Goal: Information Seeking & Learning: Learn about a topic

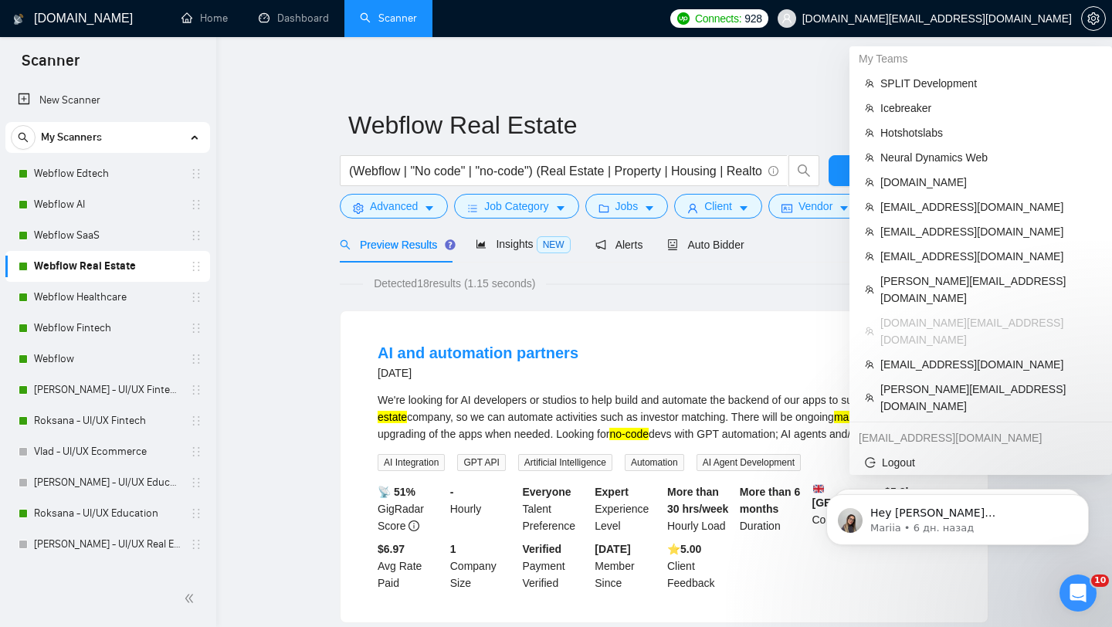
click at [1015, 19] on span "[DOMAIN_NAME][EMAIL_ADDRESS][DOMAIN_NAME]" at bounding box center [936, 19] width 269 height 0
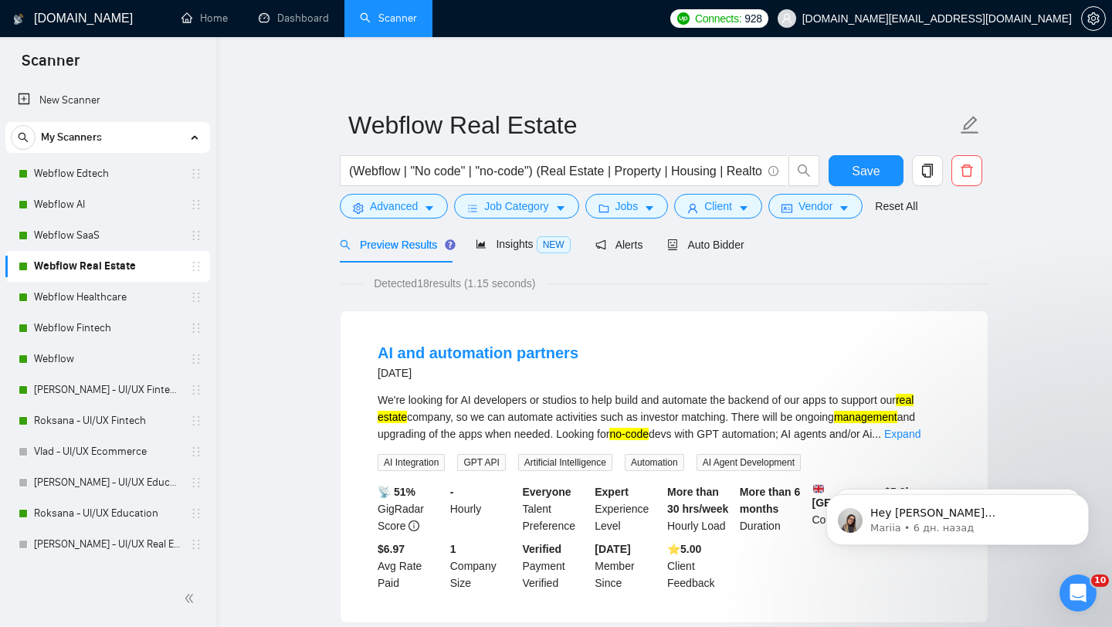
click at [999, 19] on span "[DOMAIN_NAME][EMAIL_ADDRESS][DOMAIN_NAME]" at bounding box center [936, 19] width 269 height 0
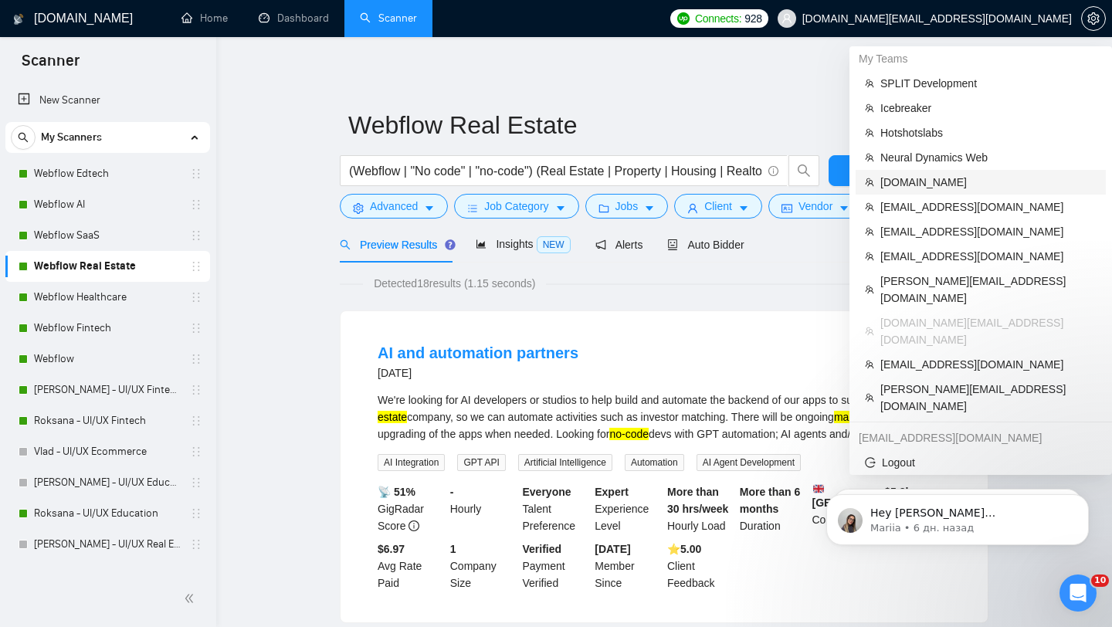
click at [957, 181] on span "[DOMAIN_NAME]" at bounding box center [988, 182] width 216 height 17
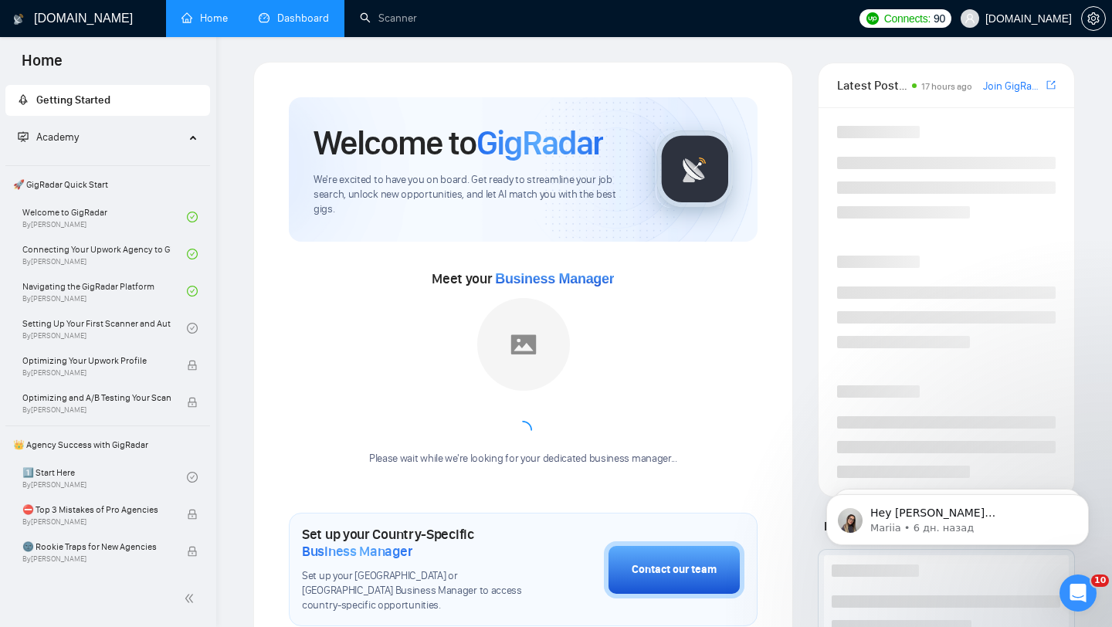
click at [304, 25] on link "Dashboard" at bounding box center [294, 18] width 70 height 13
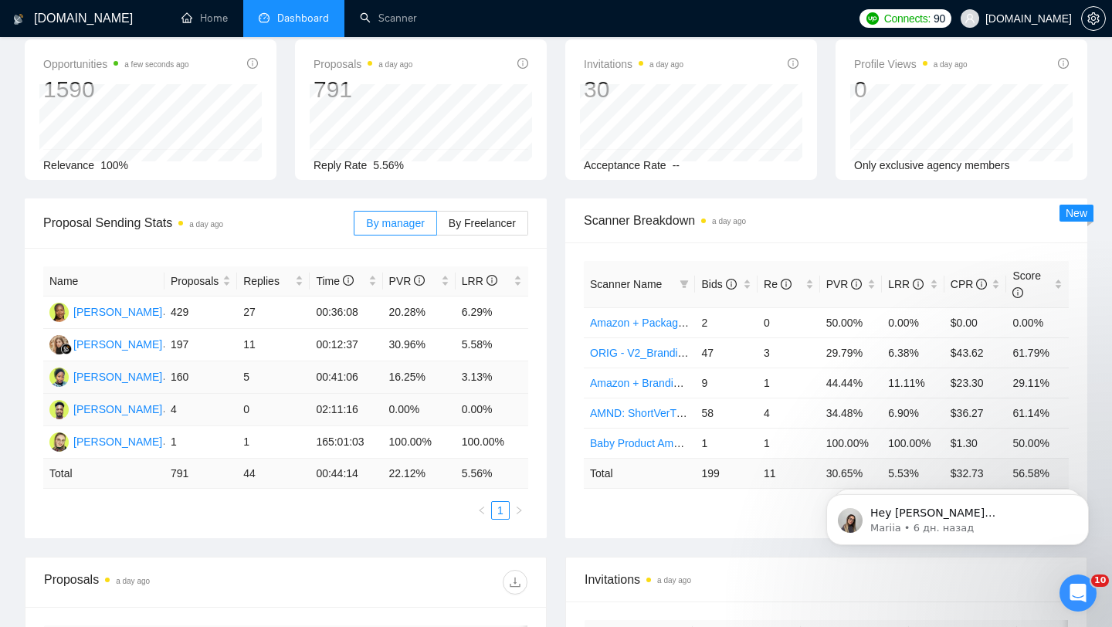
scroll to position [76, 0]
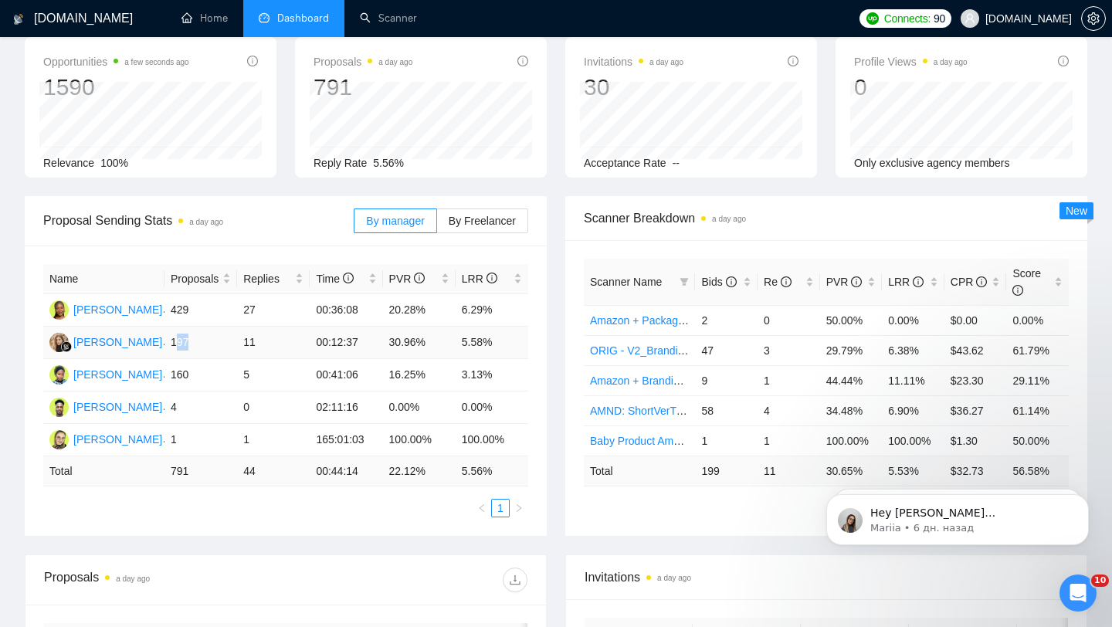
drag, startPoint x: 177, startPoint y: 342, endPoint x: 208, endPoint y: 342, distance: 31.7
click at [208, 342] on td "197" at bounding box center [200, 343] width 73 height 32
drag, startPoint x: 169, startPoint y: 374, endPoint x: 262, endPoint y: 373, distance: 92.6
click at [262, 374] on tr "[PERSON_NAME] 160 5 00:41:06 16.25% 3.13%" at bounding box center [285, 375] width 485 height 32
click at [399, 374] on td "16.25%" at bounding box center [419, 375] width 73 height 32
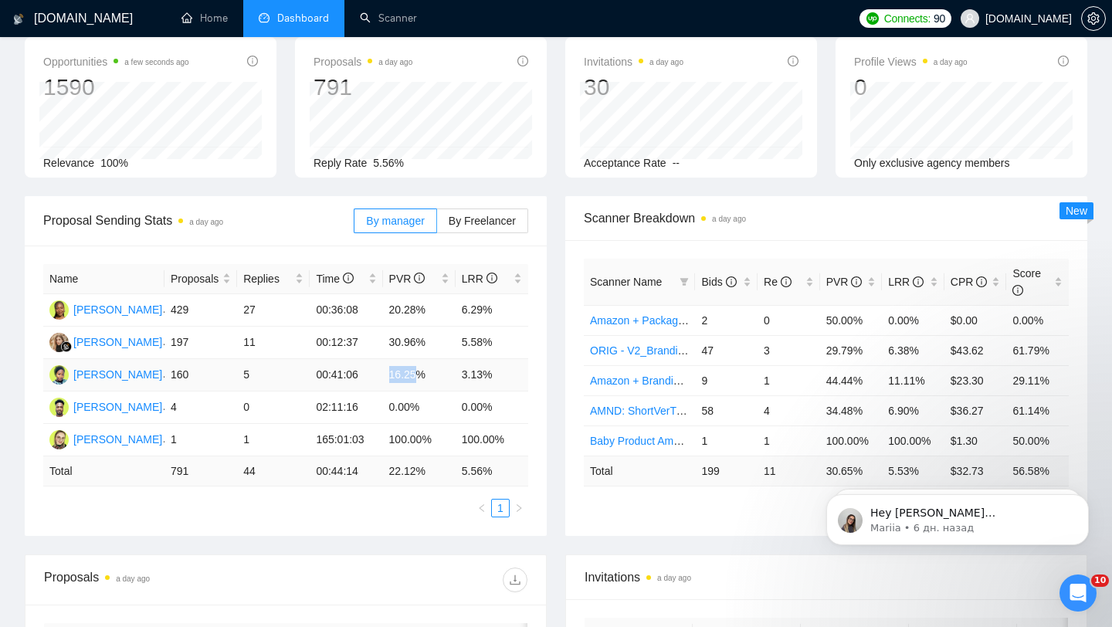
click at [399, 374] on td "16.25%" at bounding box center [419, 375] width 73 height 32
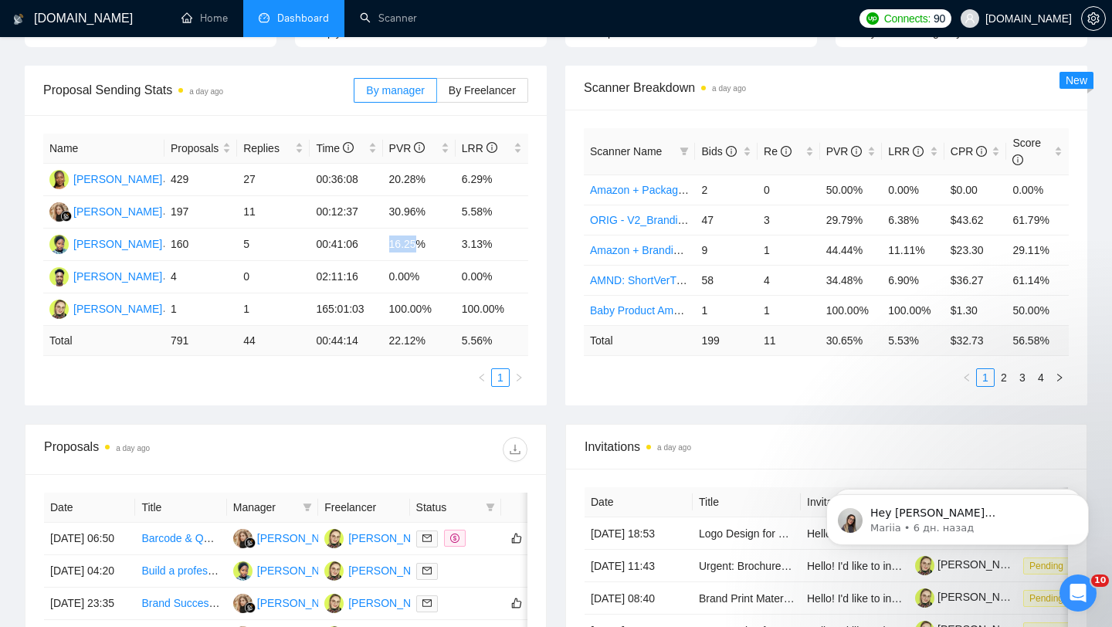
scroll to position [218, 0]
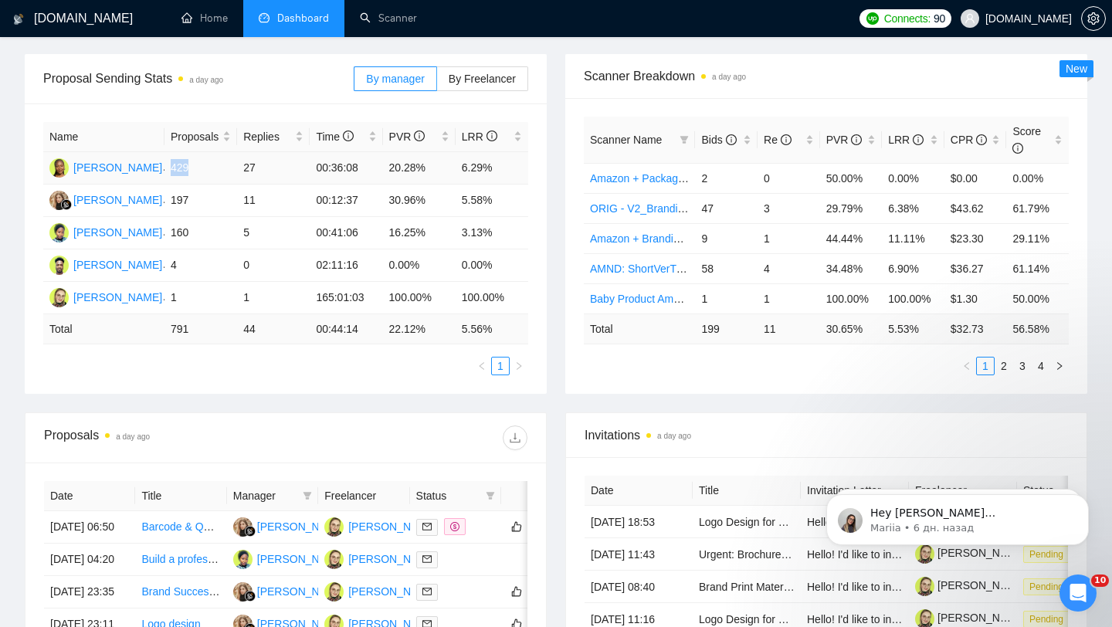
drag, startPoint x: 171, startPoint y: 165, endPoint x: 232, endPoint y: 165, distance: 61.0
click at [232, 165] on td "429" at bounding box center [200, 168] width 73 height 32
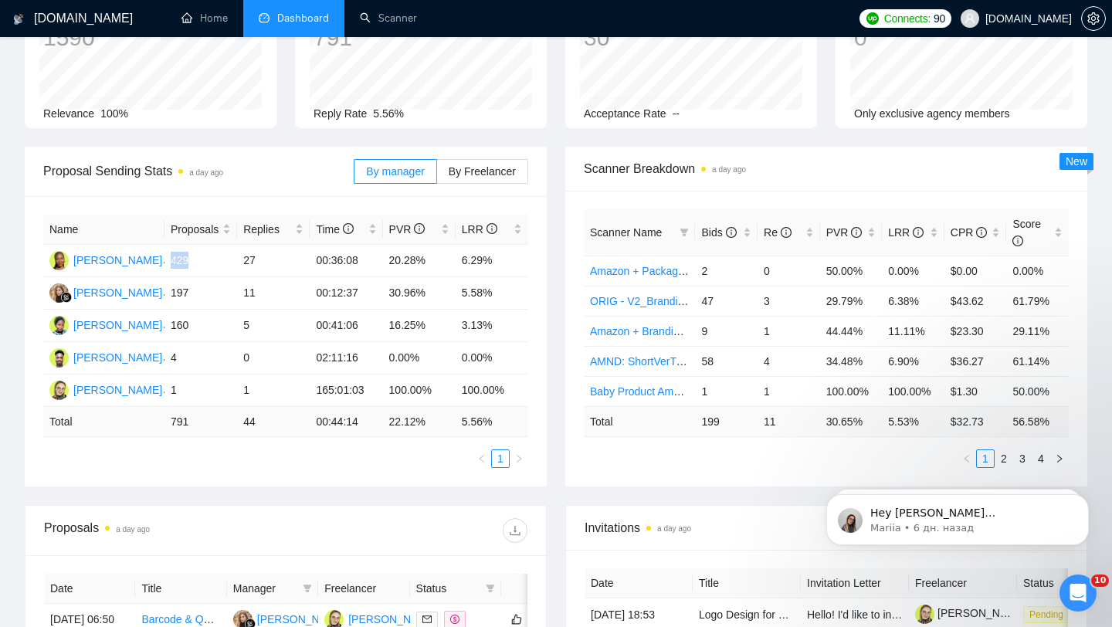
scroll to position [133, 0]
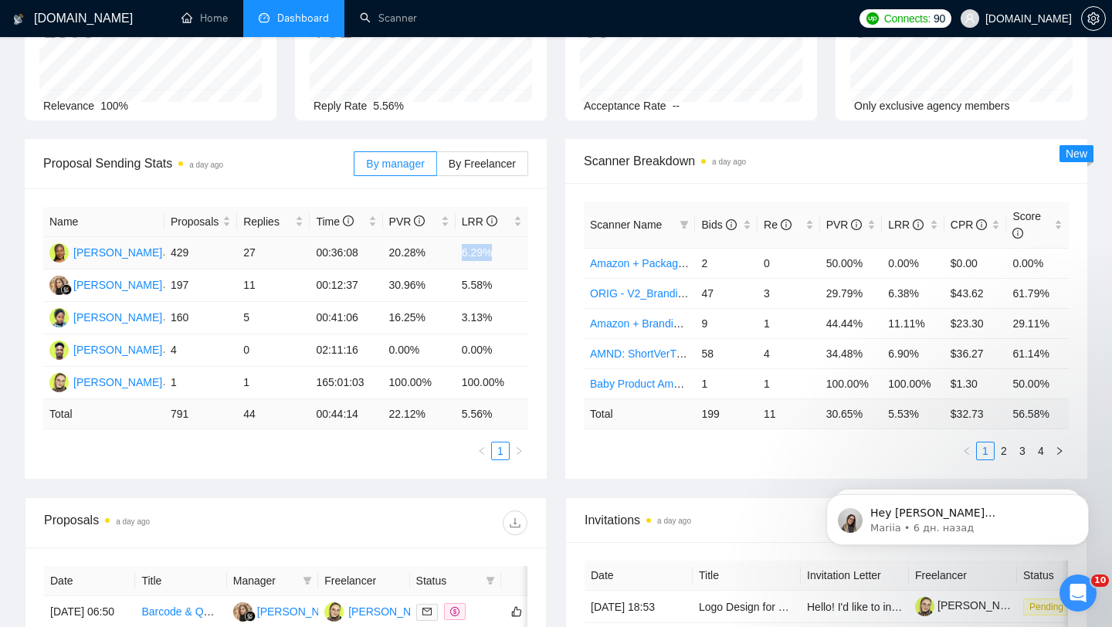
drag, startPoint x: 453, startPoint y: 256, endPoint x: 533, endPoint y: 262, distance: 80.5
click at [533, 262] on div "Name Proposals Replies Time PVR LRR [PERSON_NAME] 429 27 00:36:08 20.28% 6.29% …" at bounding box center [286, 333] width 522 height 290
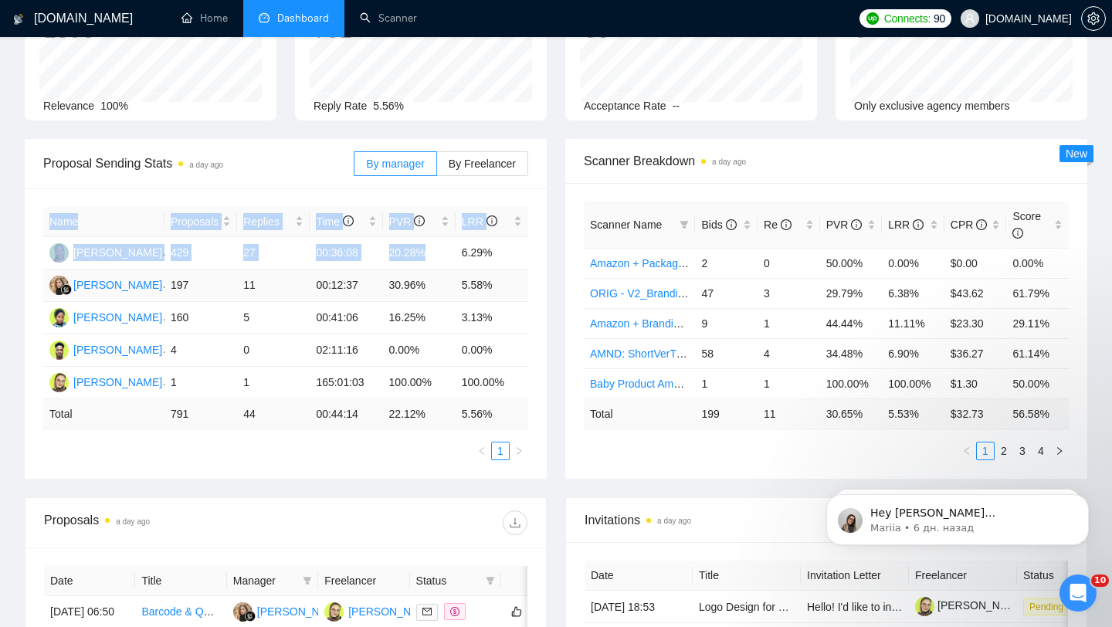
click at [466, 297] on td "5.58%" at bounding box center [491, 285] width 73 height 32
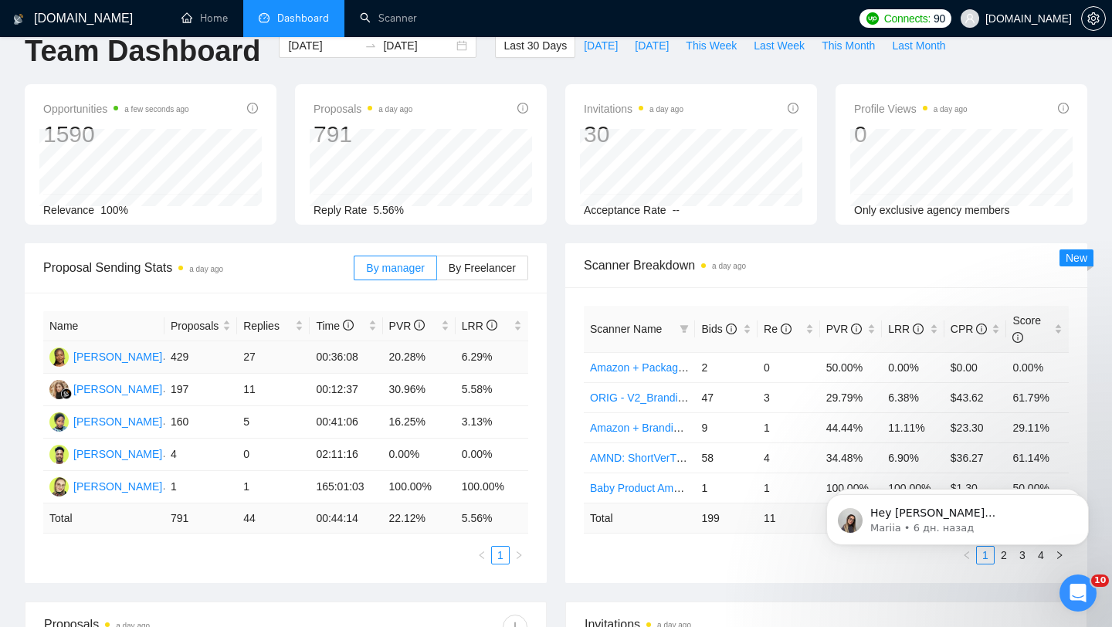
scroll to position [0, 0]
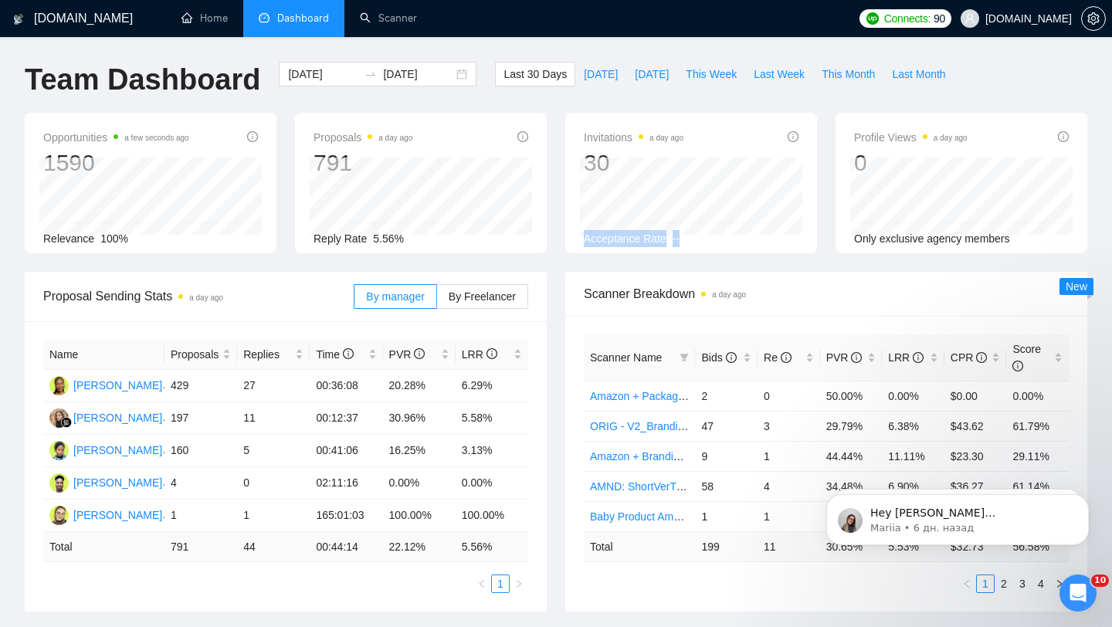
drag, startPoint x: 689, startPoint y: 236, endPoint x: 580, endPoint y: 243, distance: 109.1
click at [579, 243] on div "Invitations a day ago 30 [DATE] [PERSON_NAME] 1 Acceptance Rate --" at bounding box center [691, 183] width 252 height 141
click at [625, 240] on span "Acceptance Rate" at bounding box center [625, 238] width 83 height 12
click at [660, 239] on span "Acceptance Rate" at bounding box center [625, 238] width 83 height 12
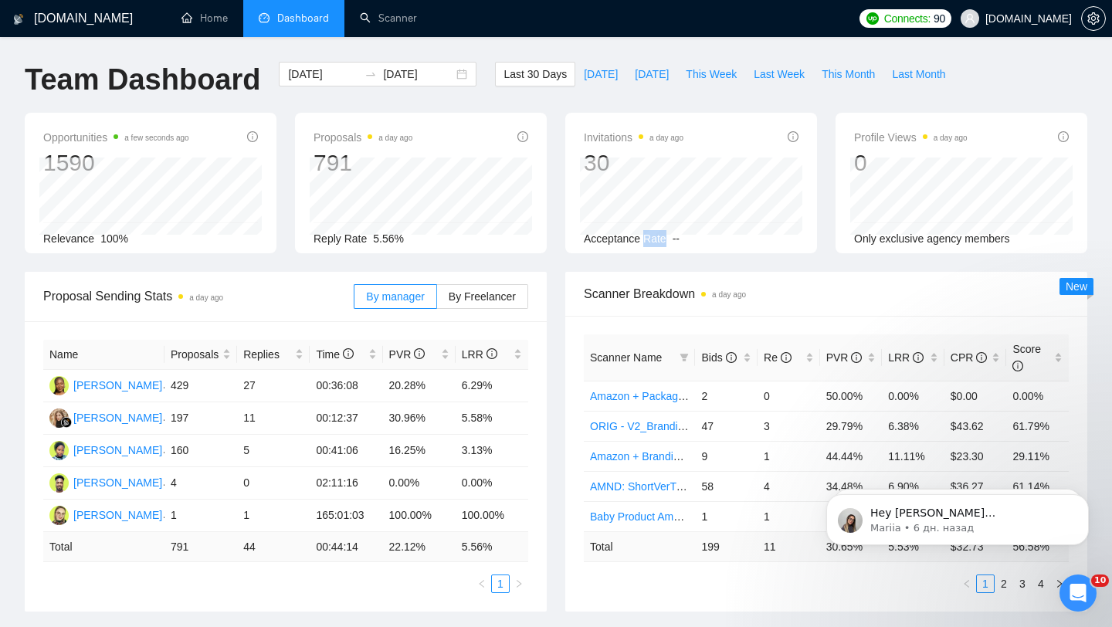
click at [659, 237] on span "Acceptance Rate" at bounding box center [625, 238] width 83 height 12
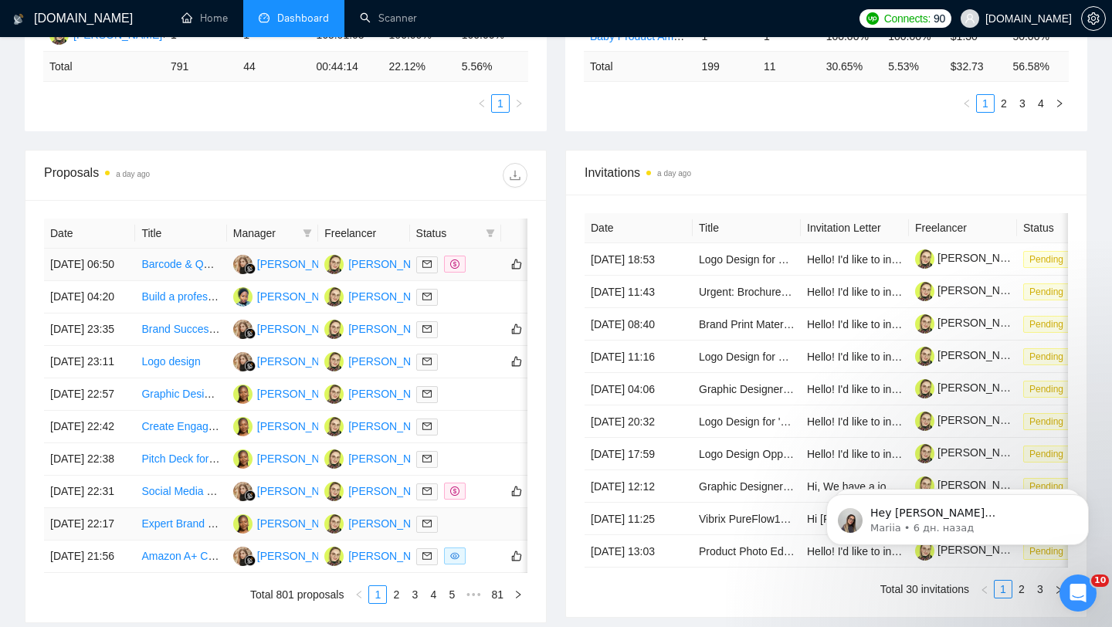
scroll to position [439, 0]
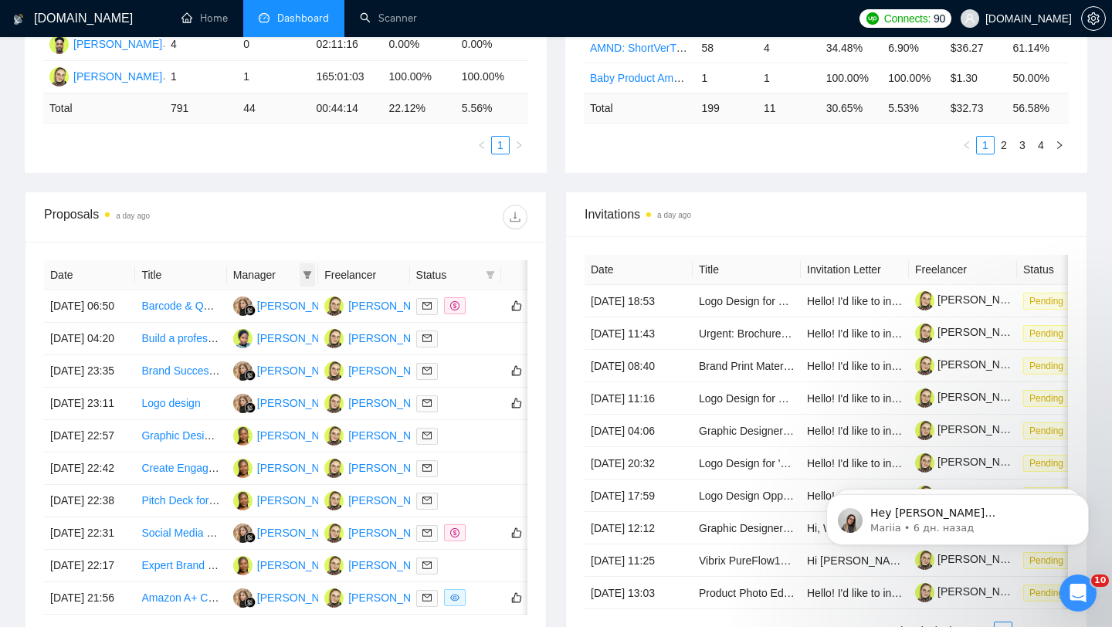
click at [306, 272] on icon "filter" at bounding box center [307, 275] width 8 height 8
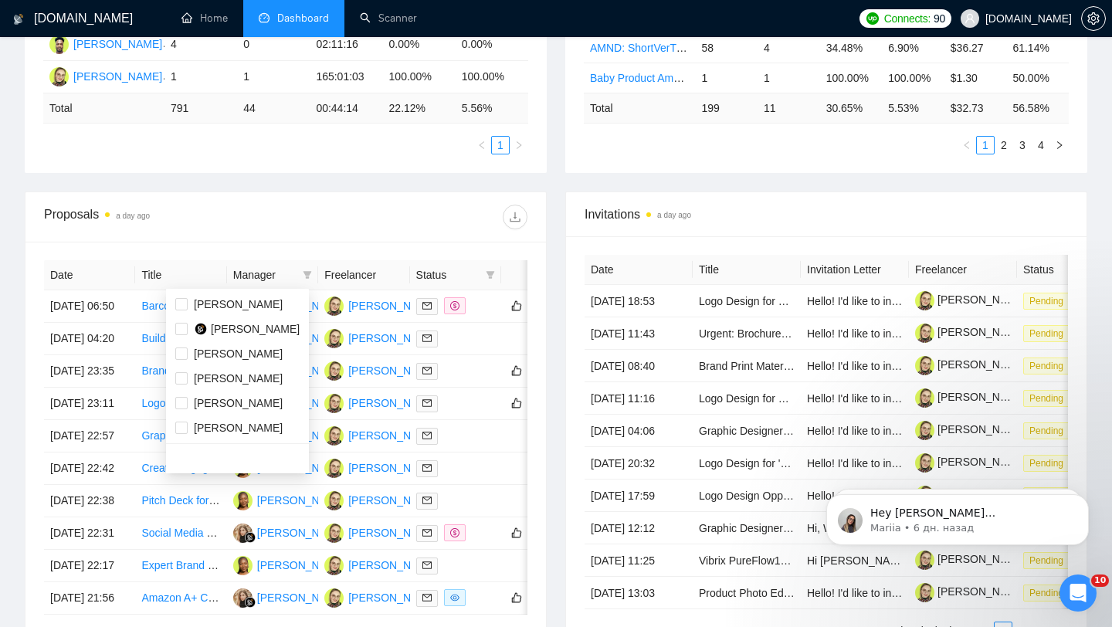
click at [559, 289] on div "Invitations a day ago Date Title Invitation Letter Freelancer Status [DATE] 18:…" at bounding box center [826, 427] width 540 height 473
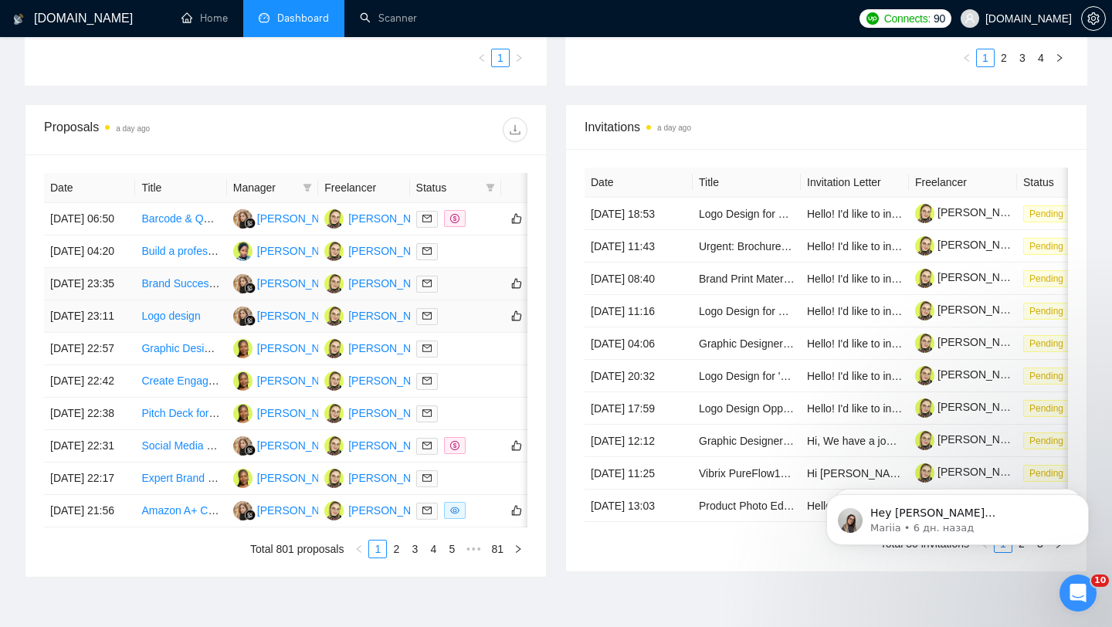
scroll to position [540, 0]
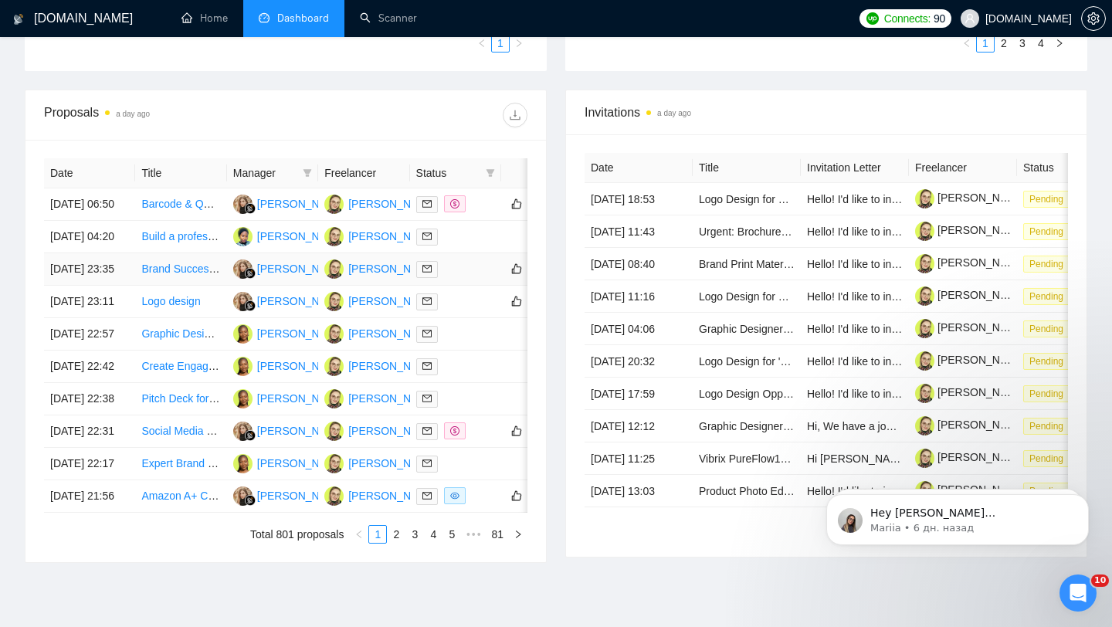
click at [201, 286] on td "Brand Success Manager" at bounding box center [180, 269] width 91 height 32
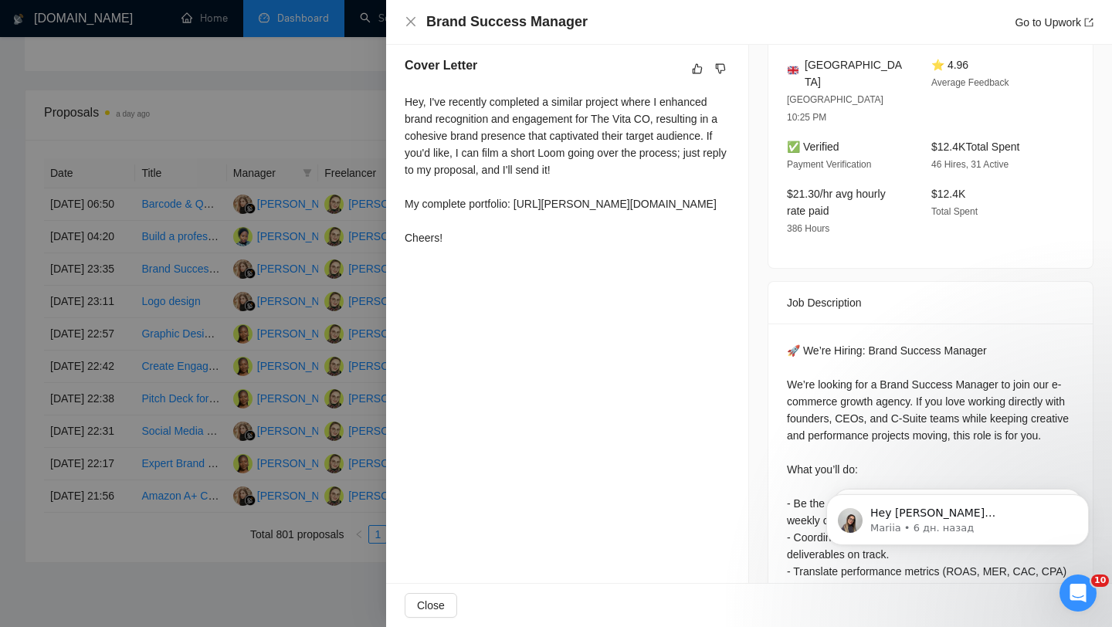
scroll to position [382, 0]
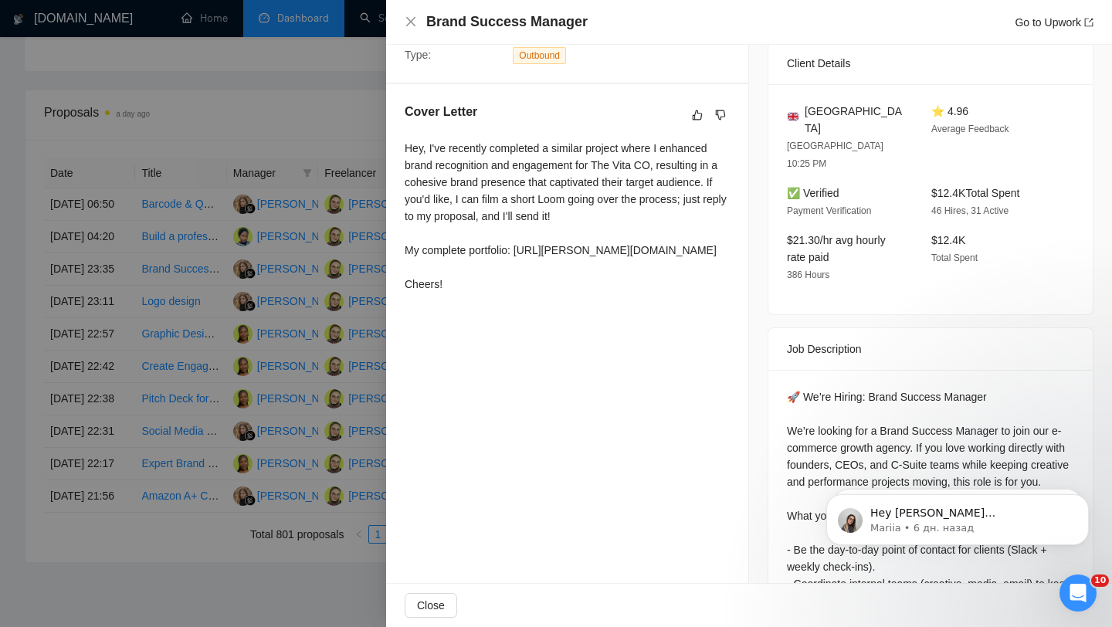
click at [357, 188] on div at bounding box center [556, 313] width 1112 height 627
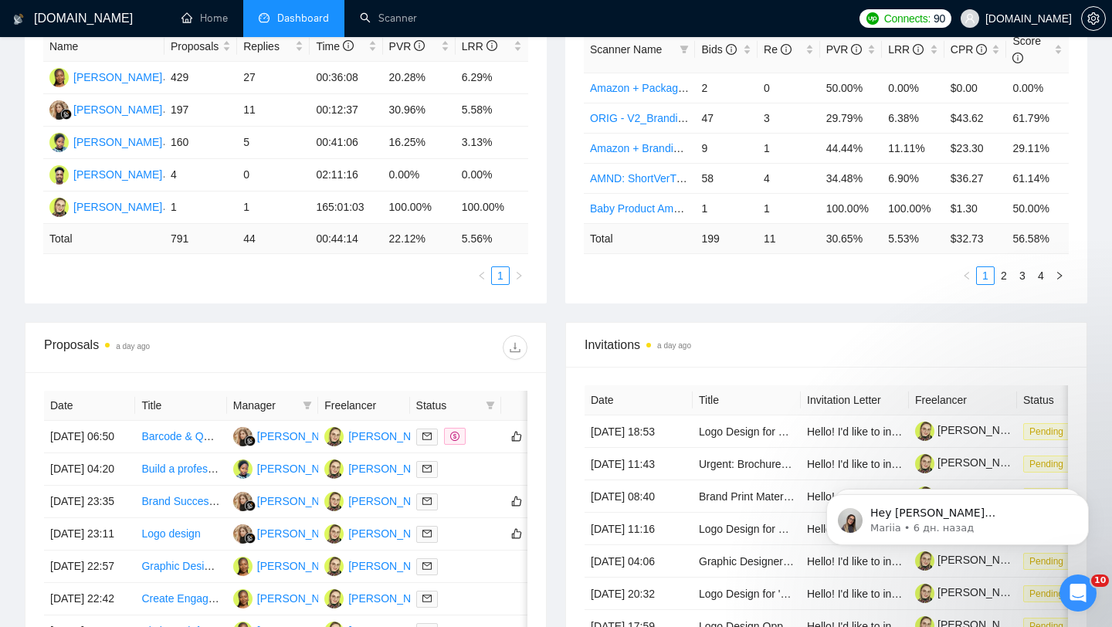
scroll to position [0, 0]
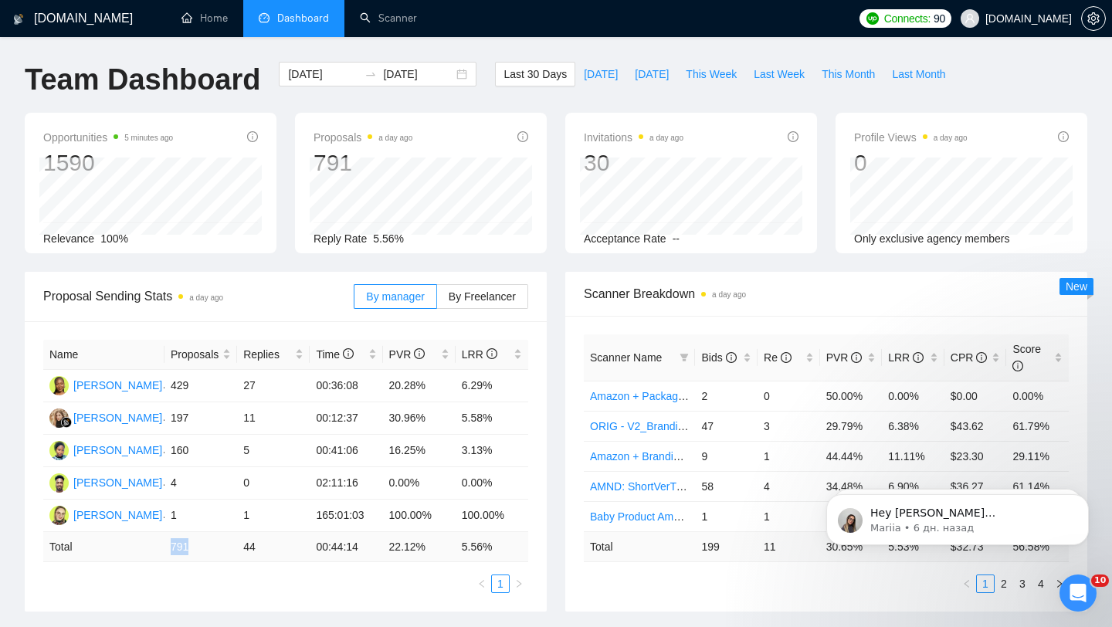
drag, startPoint x: 156, startPoint y: 558, endPoint x: 198, endPoint y: 548, distance: 42.9
click at [198, 548] on tr "Total 791 44 00:44:14 22.12 % 5.56 %" at bounding box center [285, 547] width 485 height 30
